Goal: Task Accomplishment & Management: Use online tool/utility

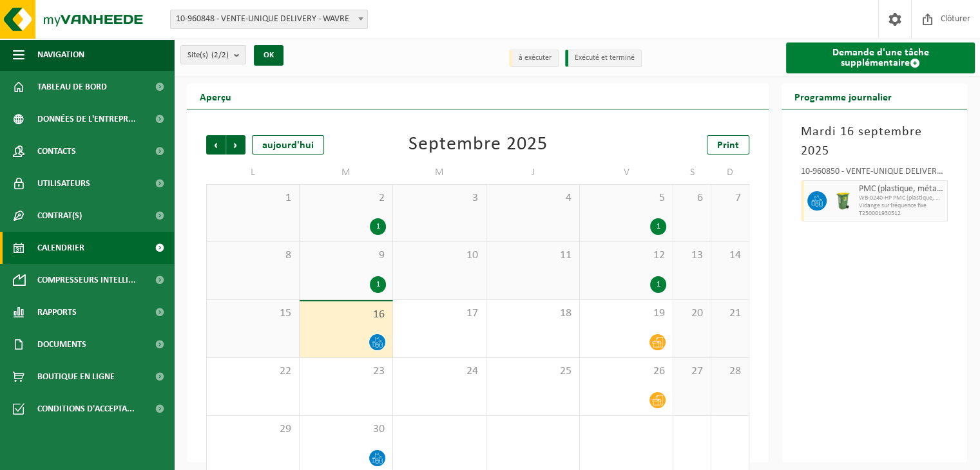
click at [873, 60] on link "Demande d'une tâche supplémentaire" at bounding box center [880, 58] width 189 height 31
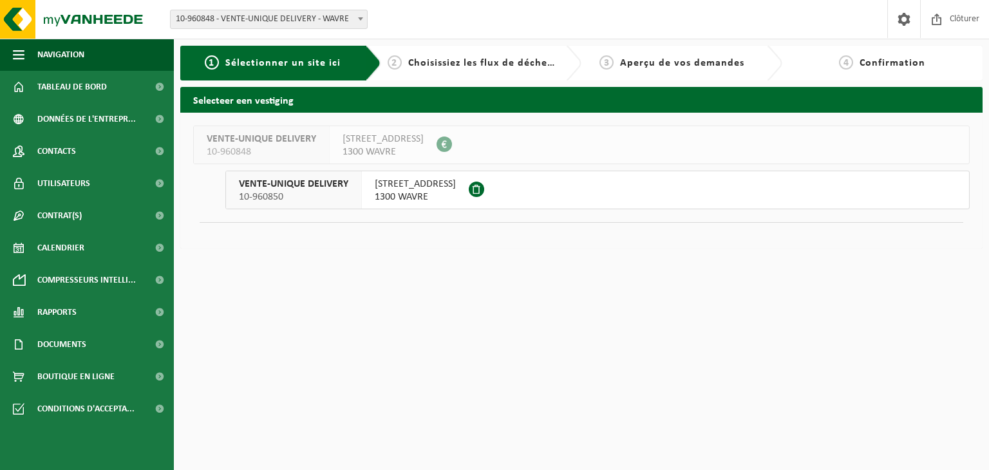
click at [314, 202] on span "10-960850" at bounding box center [293, 197] width 109 height 13
